Goal: Task Accomplishment & Management: Complete application form

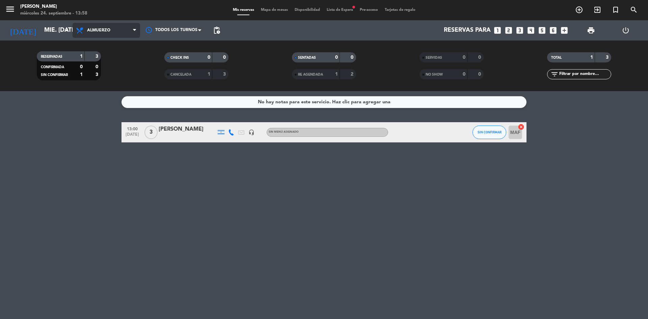
click at [117, 30] on span "Almuerzo" at bounding box center [107, 30] width 68 height 15
click at [101, 71] on div "menu Chocho Sushi miércoles 24. septiembre - 13:58 Mis reservas Mapa de mesas D…" at bounding box center [324, 45] width 648 height 91
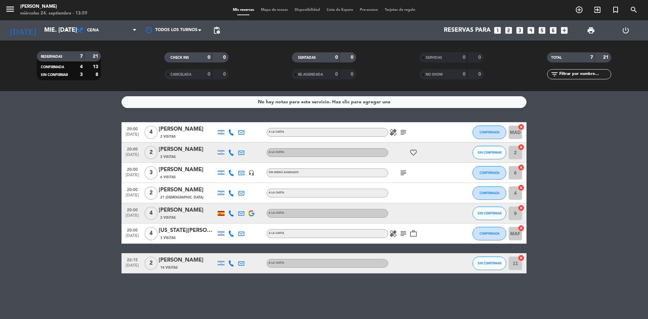
click at [522, 29] on icon "looks_3" at bounding box center [520, 30] width 9 height 9
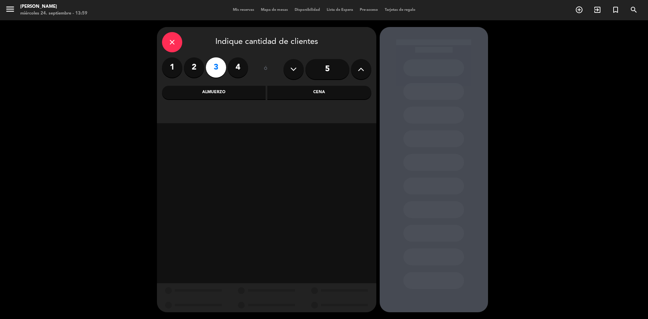
click at [341, 93] on div "Cena" at bounding box center [319, 93] width 104 height 14
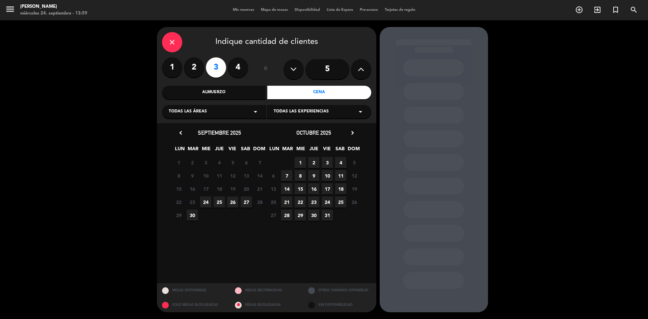
click at [203, 201] on span "24" at bounding box center [205, 202] width 11 height 11
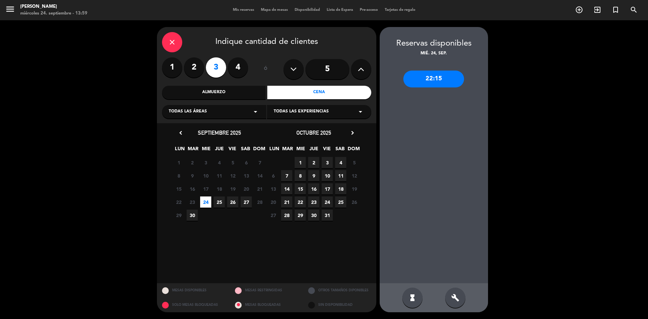
click at [420, 86] on div "22:15" at bounding box center [434, 79] width 61 height 17
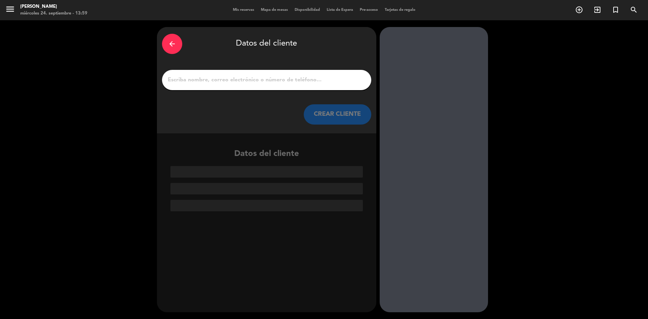
click at [293, 76] on input "1" at bounding box center [266, 79] width 199 height 9
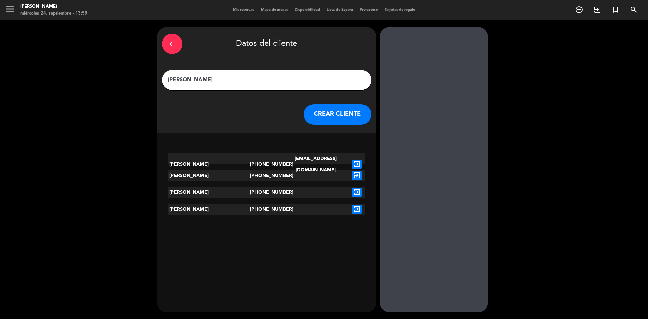
type input "[PERSON_NAME]"
click at [355, 160] on icon "exit_to_app" at bounding box center [357, 164] width 10 height 9
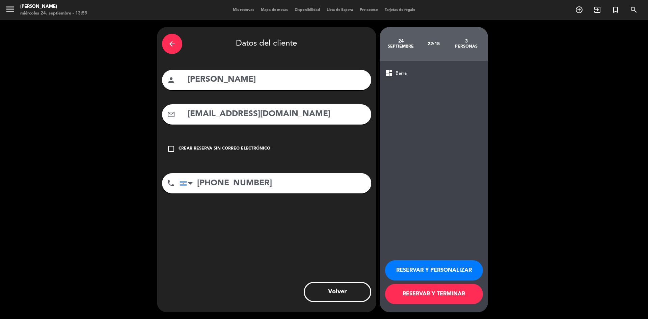
click at [428, 300] on button "RESERVAR Y TERMINAR" at bounding box center [434, 294] width 98 height 20
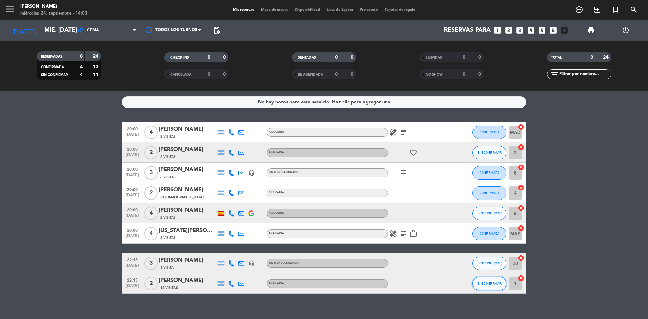
click at [486, 283] on span "SIN CONFIRMAR" at bounding box center [490, 284] width 24 height 4
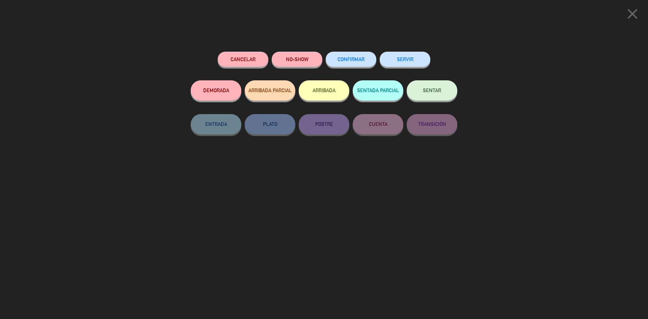
click at [352, 61] on span "CONFIRMAR" at bounding box center [351, 59] width 27 height 6
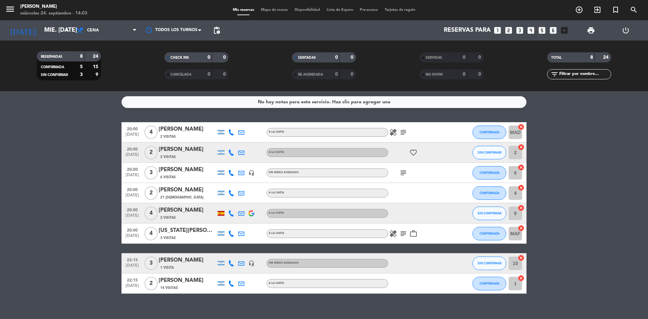
click at [403, 233] on icon "subject" at bounding box center [404, 234] width 8 height 8
click at [394, 234] on icon "healing" at bounding box center [393, 234] width 8 height 8
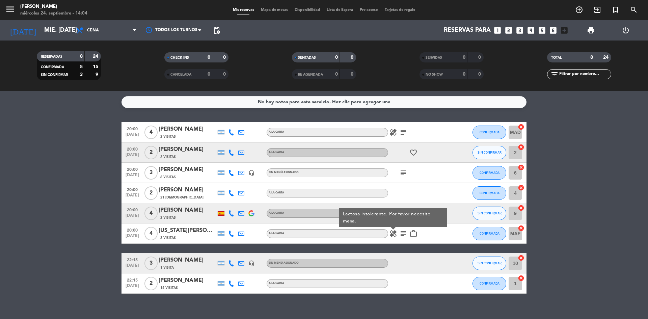
click at [415, 233] on icon "work_outline" at bounding box center [414, 234] width 8 height 8
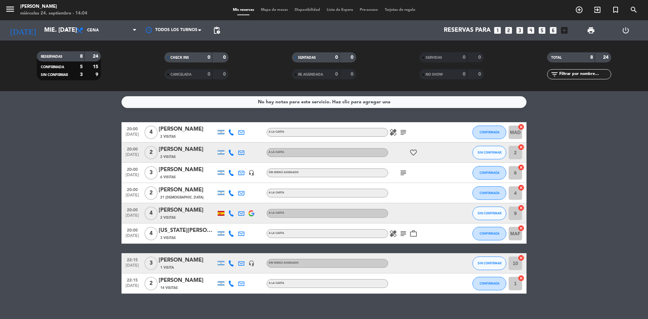
click at [403, 172] on icon "subject" at bounding box center [404, 173] width 8 height 8
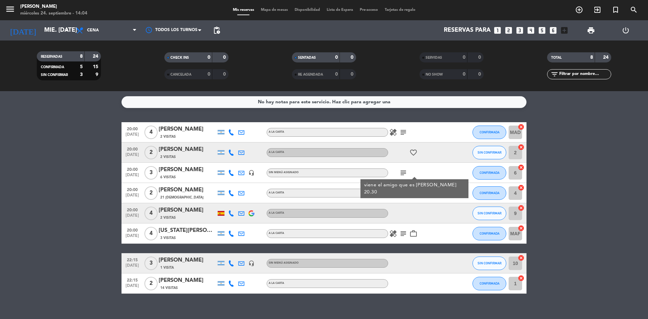
click at [415, 152] on icon "favorite_border" at bounding box center [414, 153] width 8 height 8
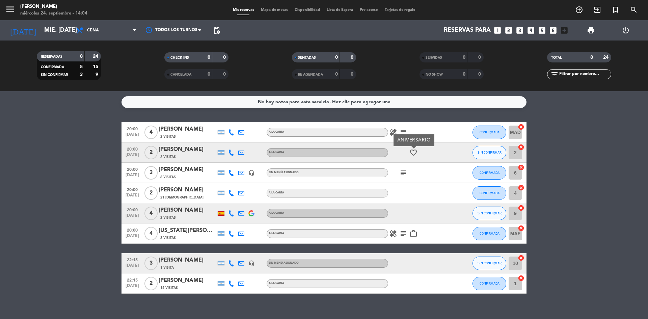
click at [393, 129] on icon "healing" at bounding box center [393, 132] width 8 height 8
